Goal: Navigation & Orientation: Find specific page/section

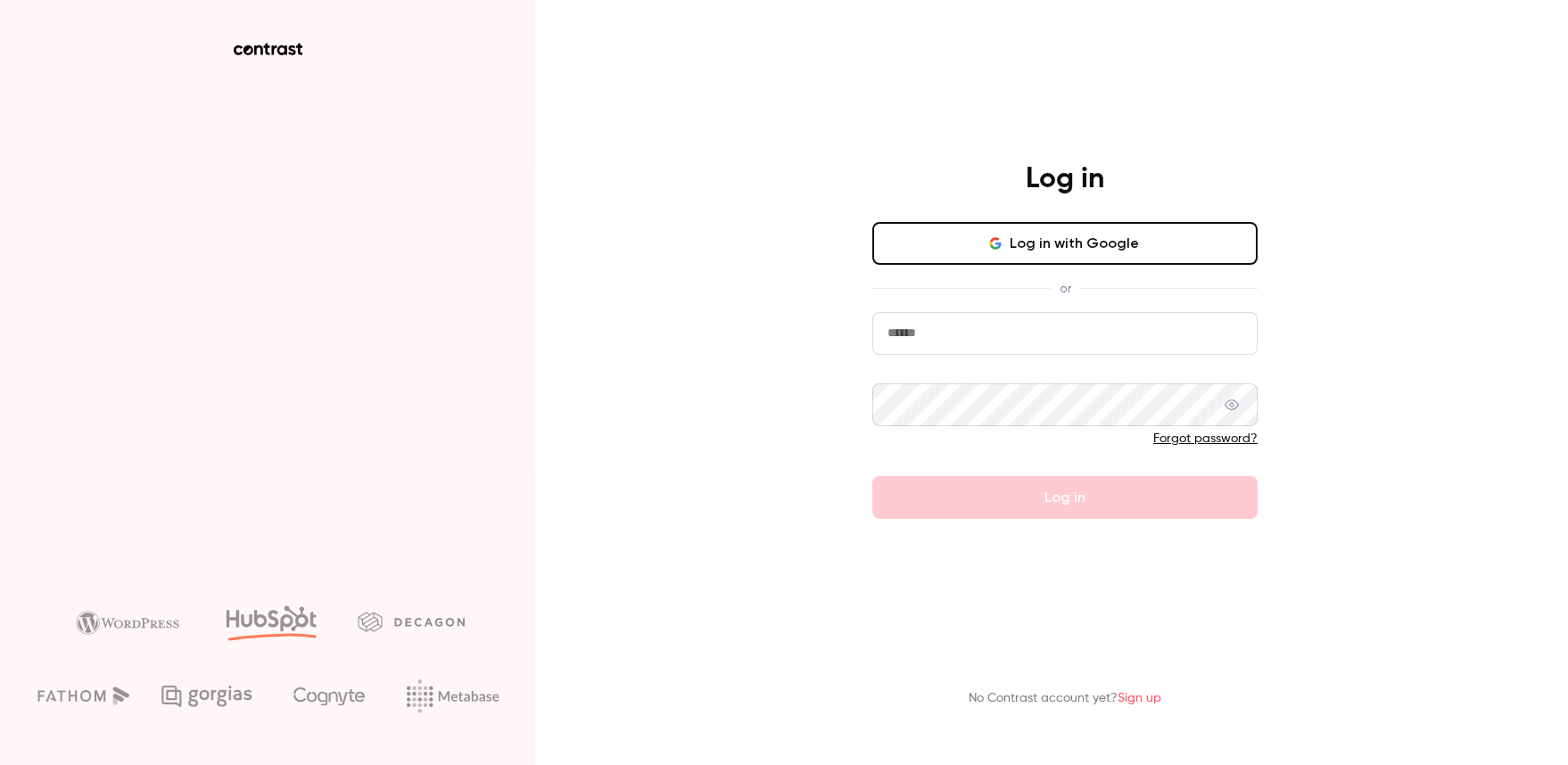
click at [1049, 244] on button "Log in with Google" at bounding box center [1065, 243] width 386 height 43
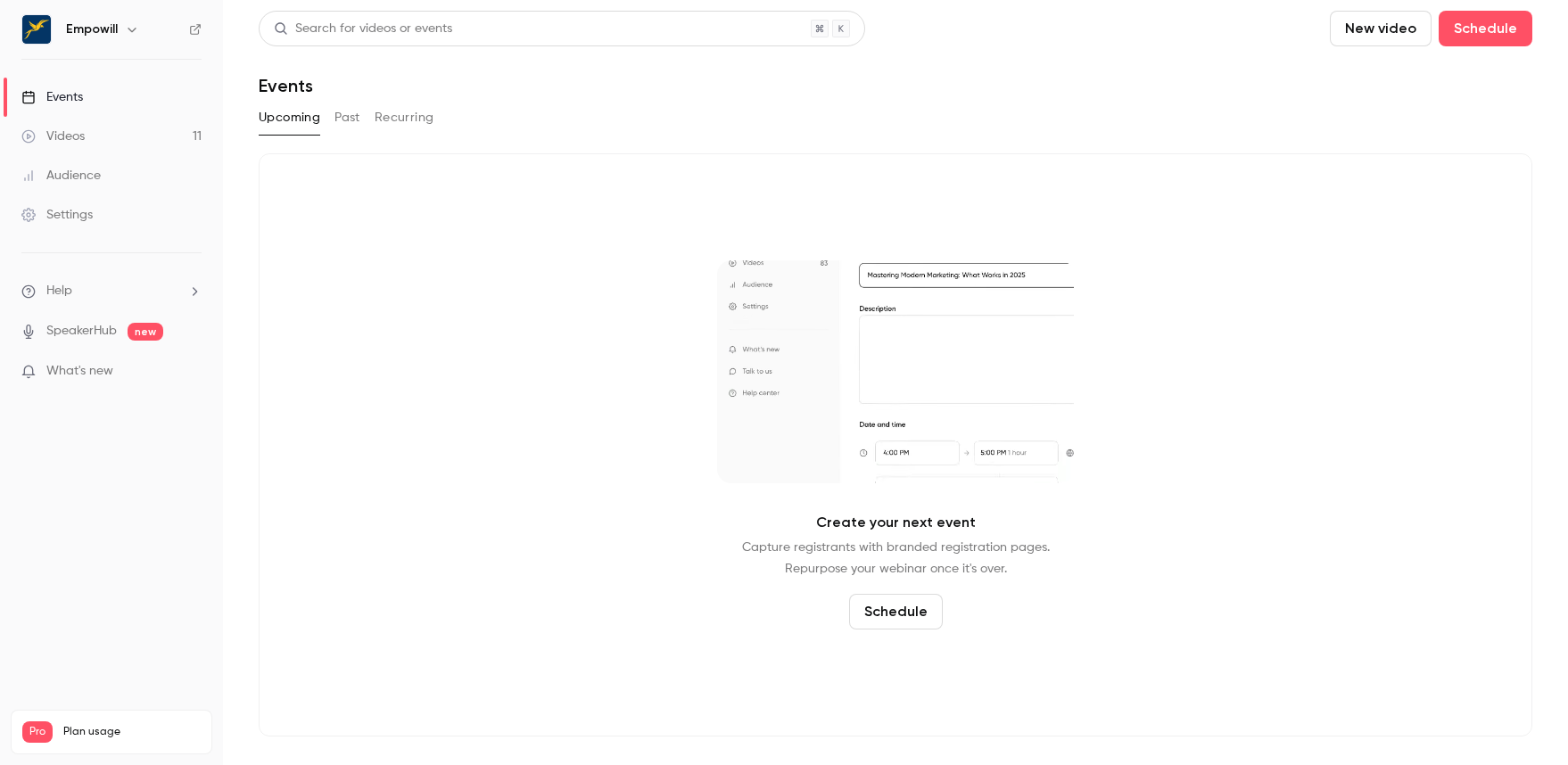
click at [69, 133] on div "Videos" at bounding box center [52, 137] width 63 height 18
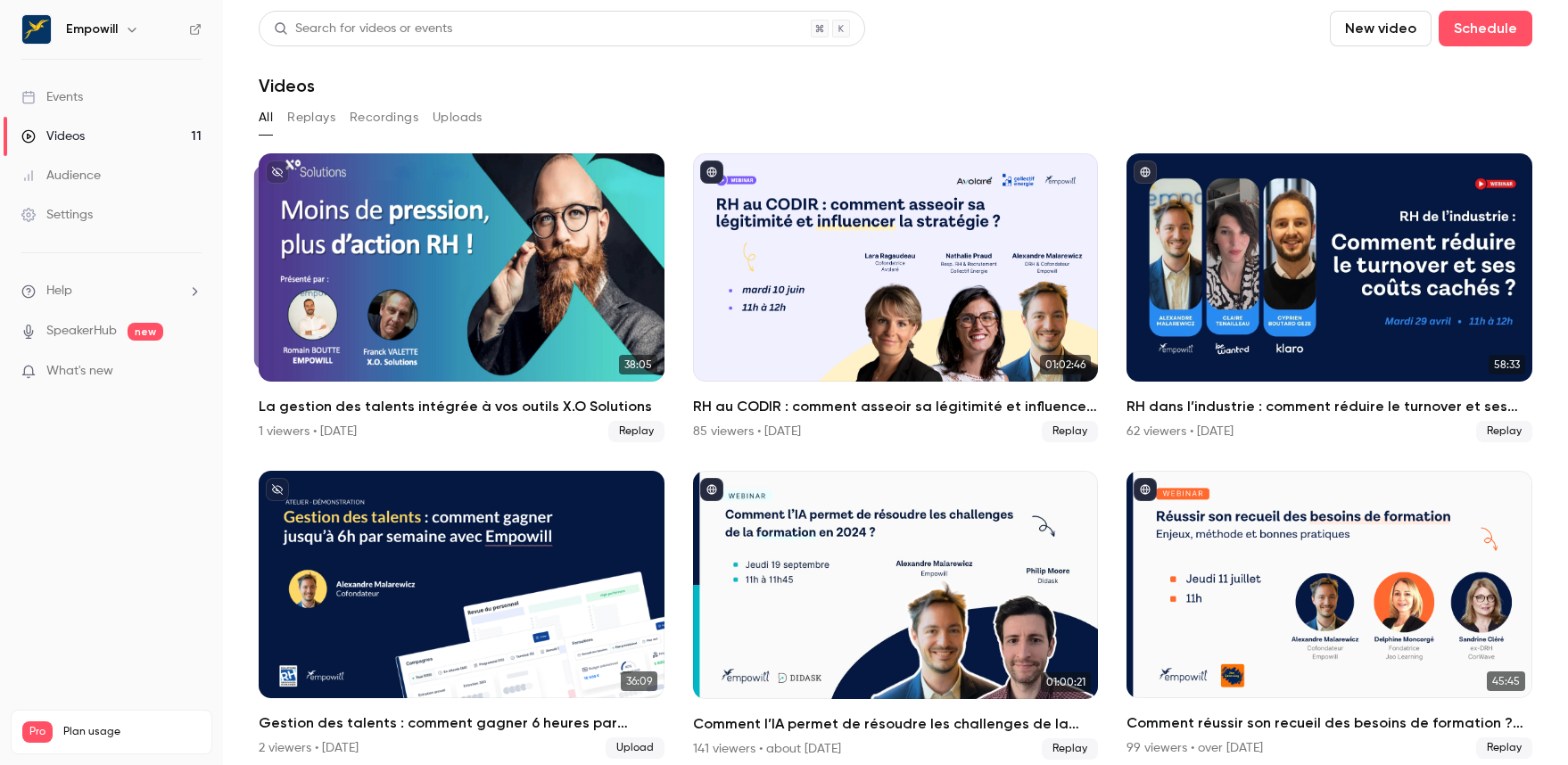
click at [96, 172] on div "Audience" at bounding box center [60, 176] width 79 height 18
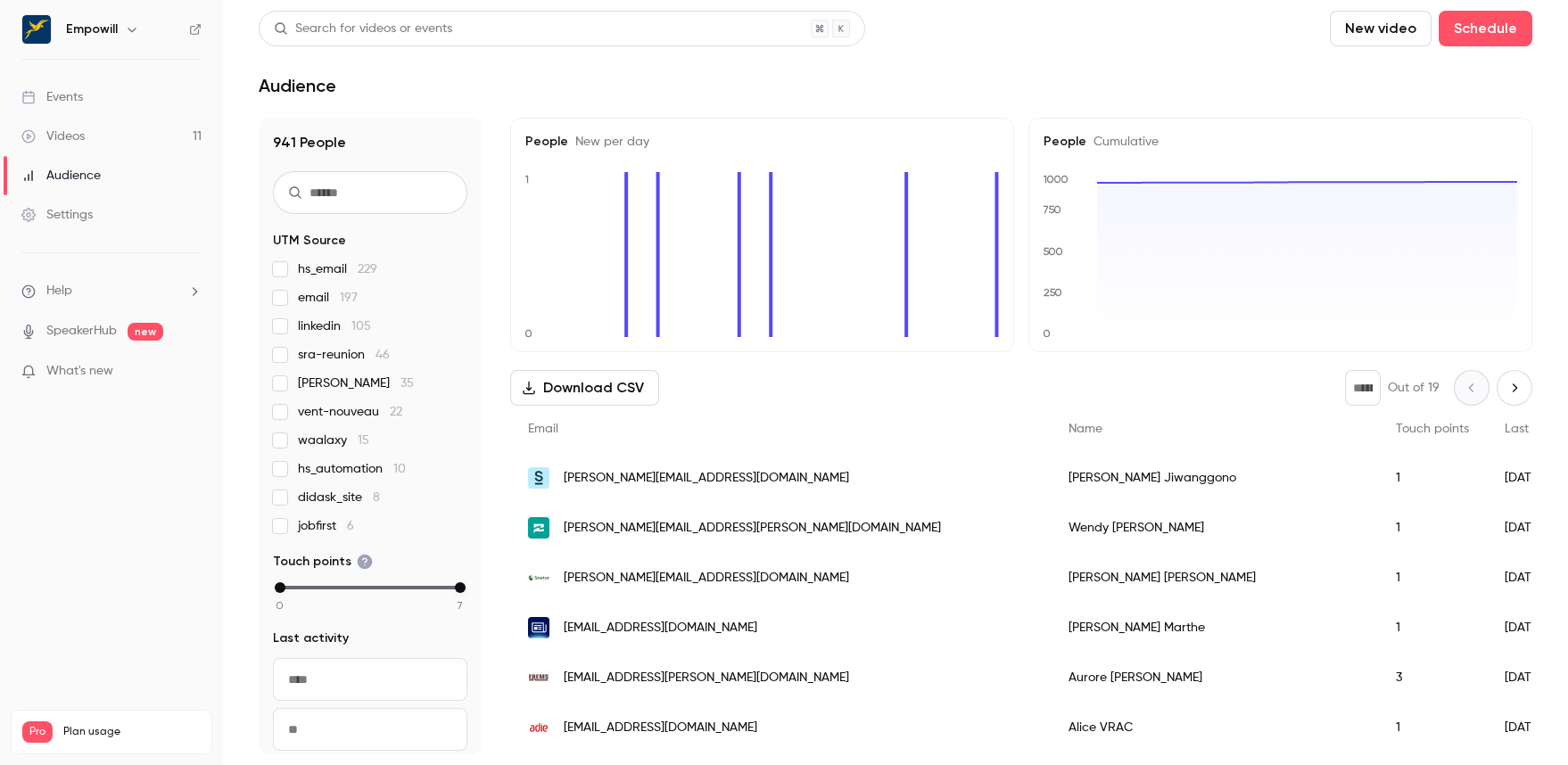
click at [71, 92] on div "Events" at bounding box center [52, 97] width 62 height 18
